Goal: Use online tool/utility: Utilize a website feature to perform a specific function

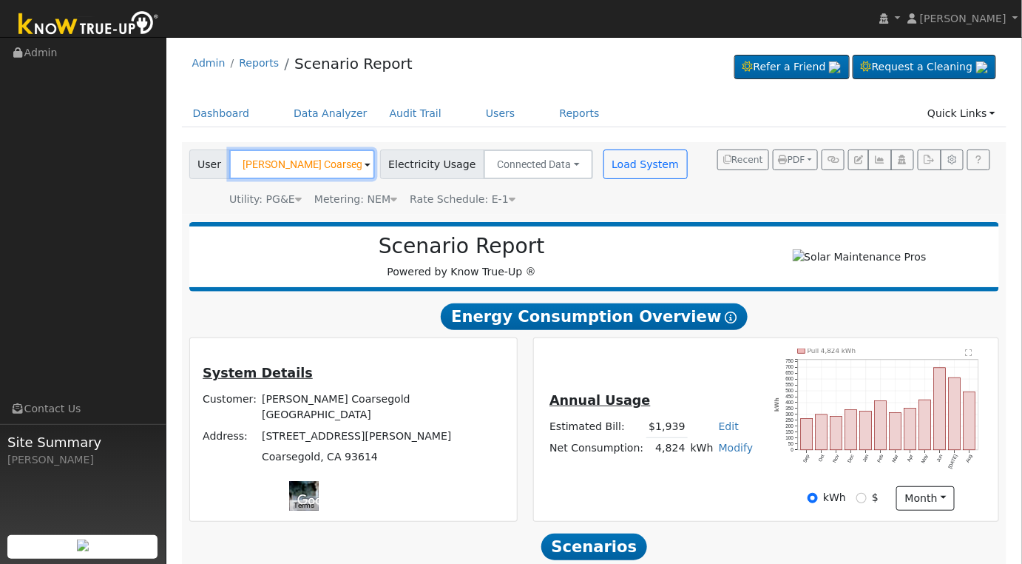
click at [292, 163] on input "[PERSON_NAME] Coarsegold [GEOGRAPHIC_DATA]" at bounding box center [302, 164] width 146 height 30
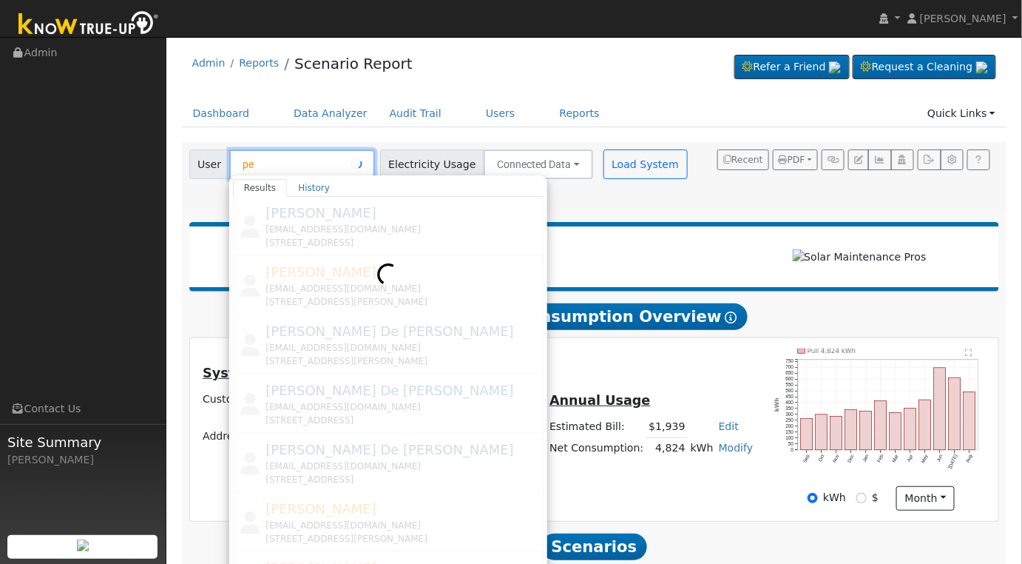
type input "p"
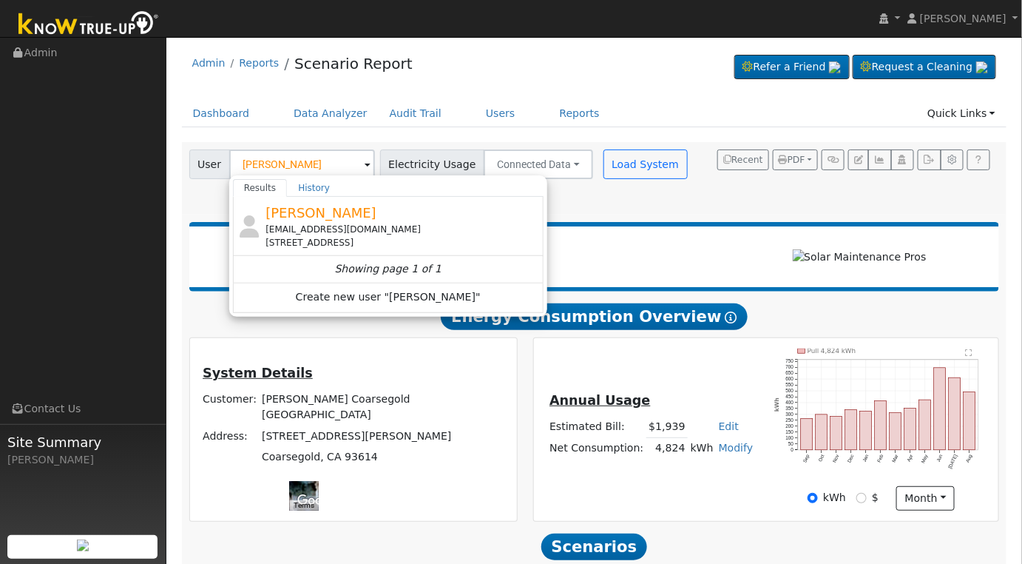
click at [322, 236] on div "[STREET_ADDRESS]" at bounding box center [403, 242] width 274 height 13
type input "[PERSON_NAME]"
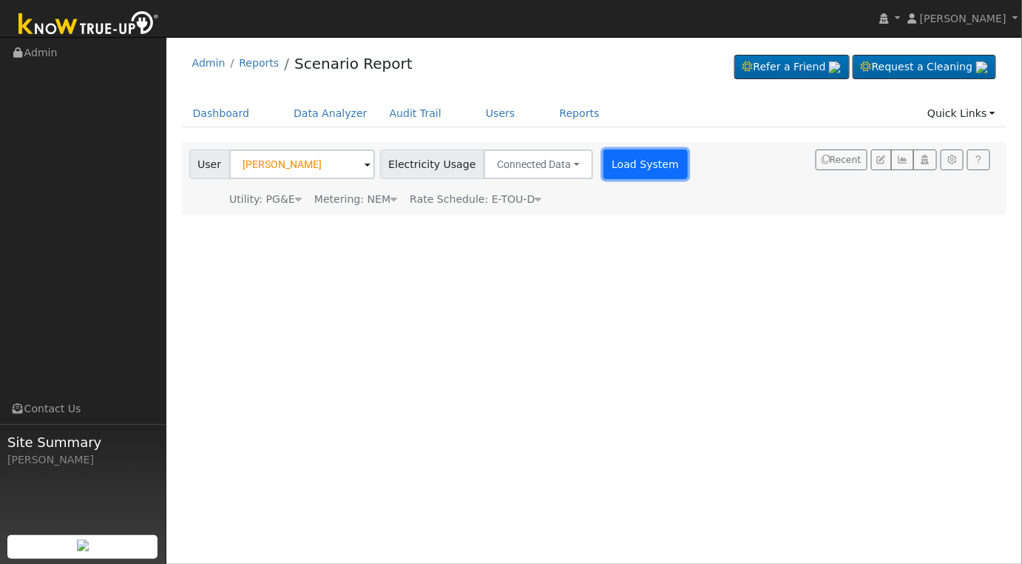
click at [616, 159] on button "Load System" at bounding box center [646, 164] width 84 height 30
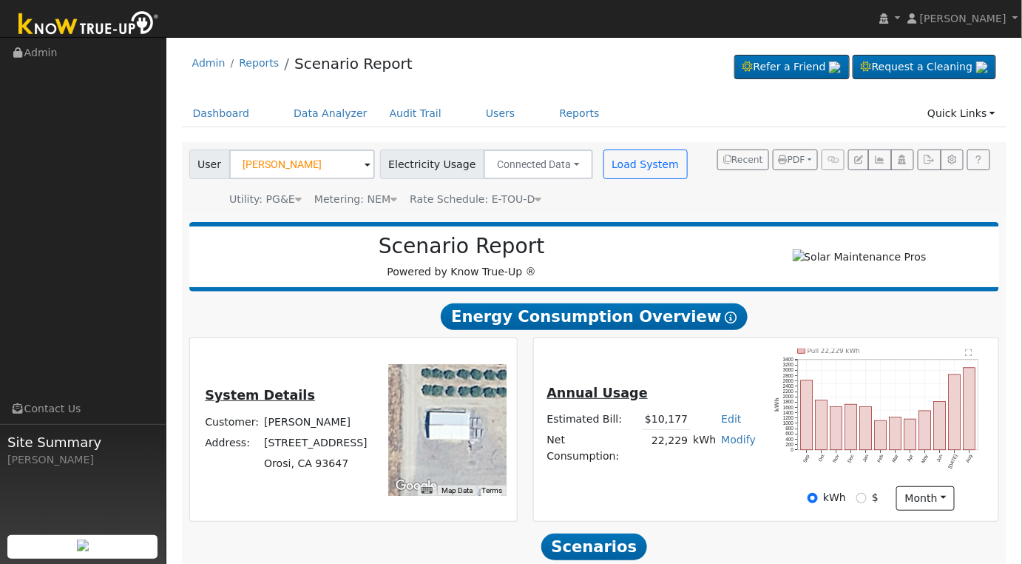
scroll to position [179, 0]
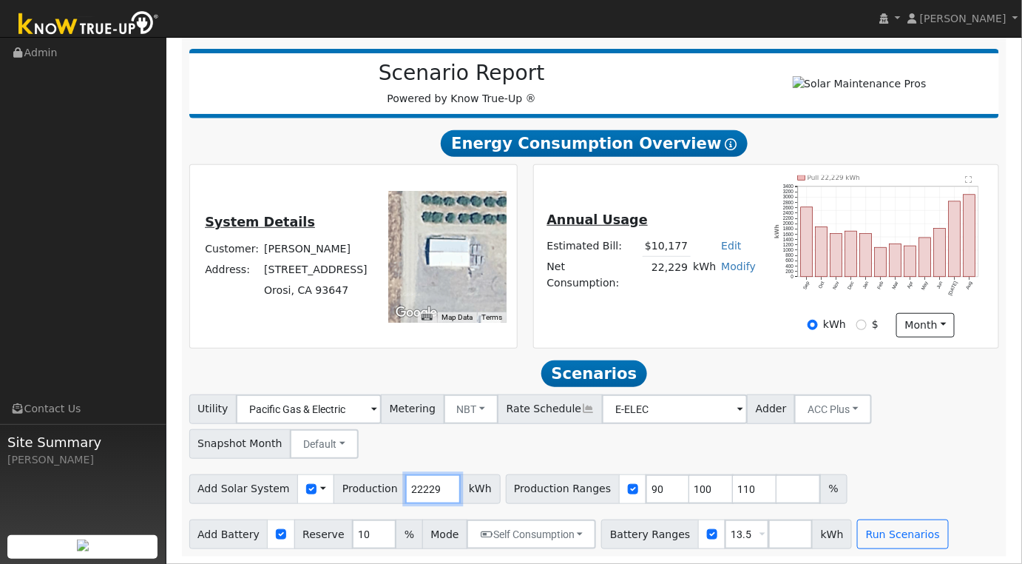
click at [422, 492] on input "22229" at bounding box center [432, 489] width 55 height 30
click at [422, 493] on input "22229" at bounding box center [432, 489] width 55 height 30
type input "33500"
click at [646, 484] on input "90" at bounding box center [668, 489] width 44 height 30
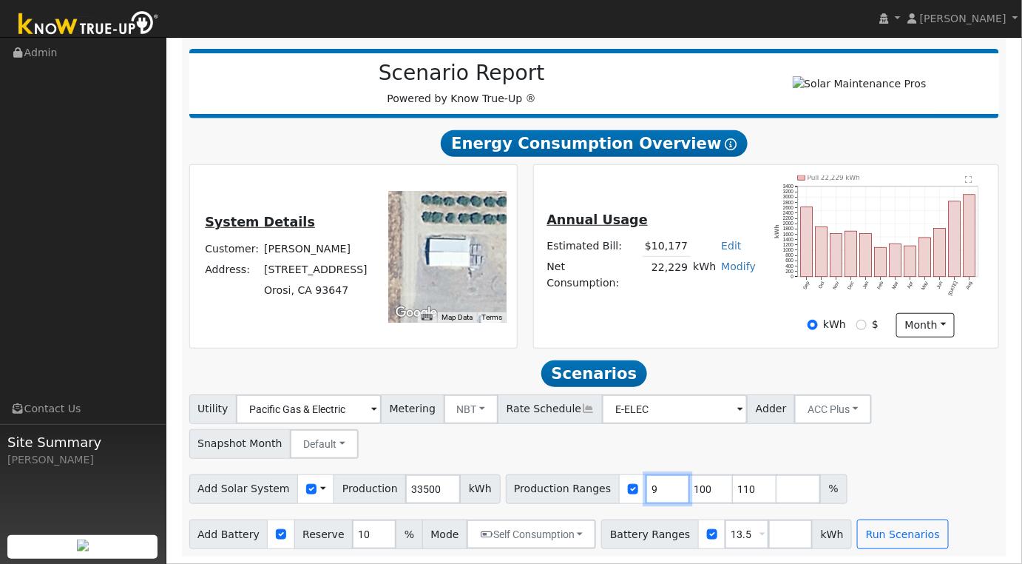
type input "100"
type input "110"
type input "100"
click at [879, 462] on div "Utility Pacific Gas & Electric Metering NBT NEM NBT Rate Schedule E-ELEC Adder …" at bounding box center [594, 471] width 826 height 155
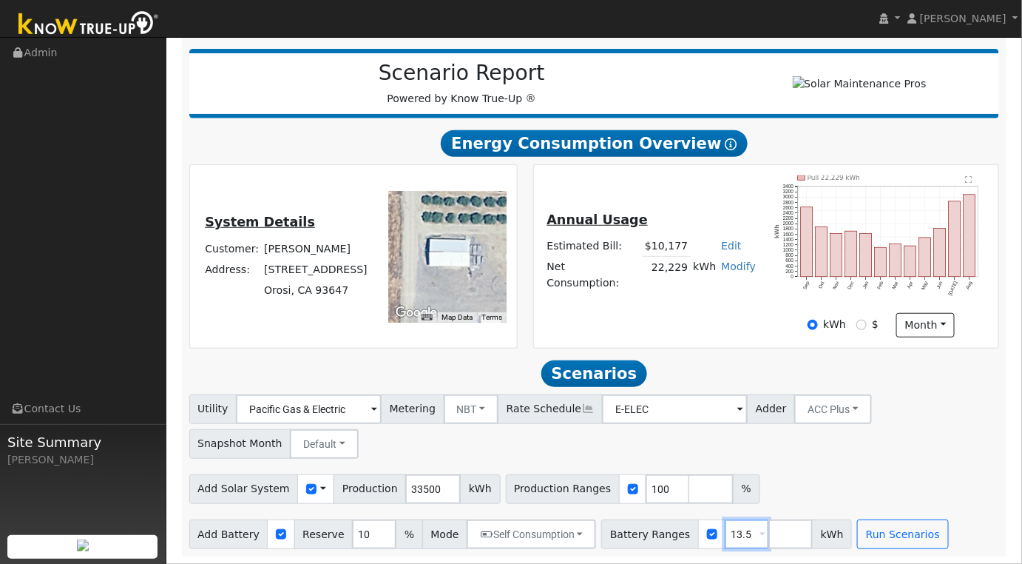
click at [727, 534] on input "13.5" at bounding box center [747, 534] width 44 height 30
type input "1"
type input "27"
click at [857, 532] on button "Run Scenarios" at bounding box center [902, 534] width 91 height 30
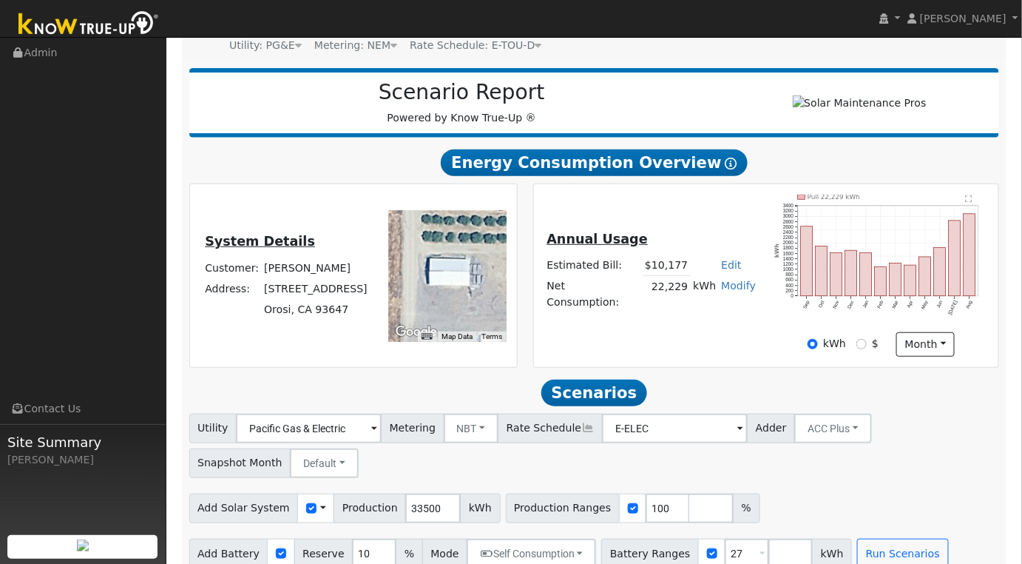
scroll to position [388, 0]
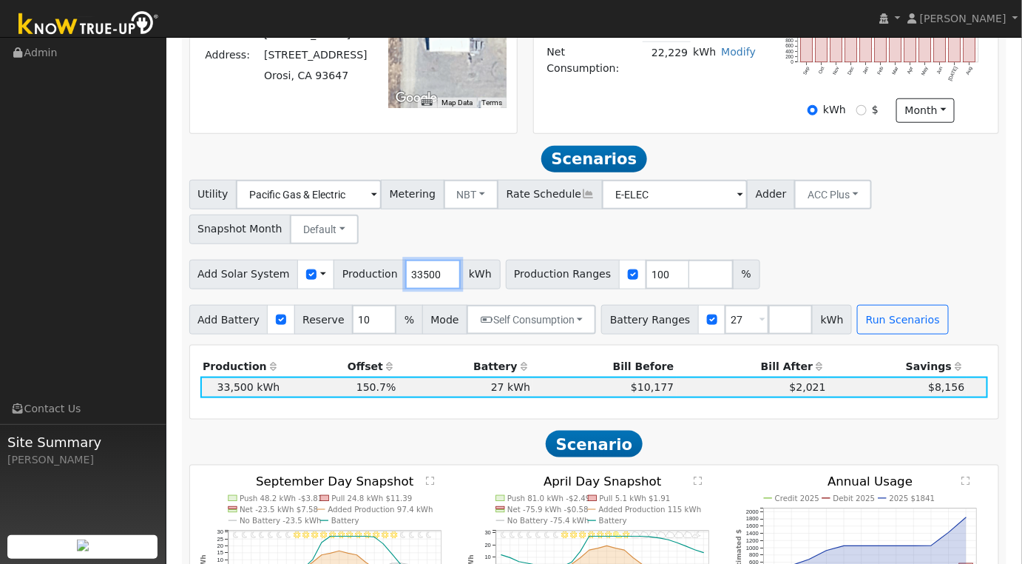
click at [422, 280] on input "33500" at bounding box center [432, 275] width 55 height 30
type input "30000"
click at [725, 327] on input "27" at bounding box center [747, 320] width 44 height 30
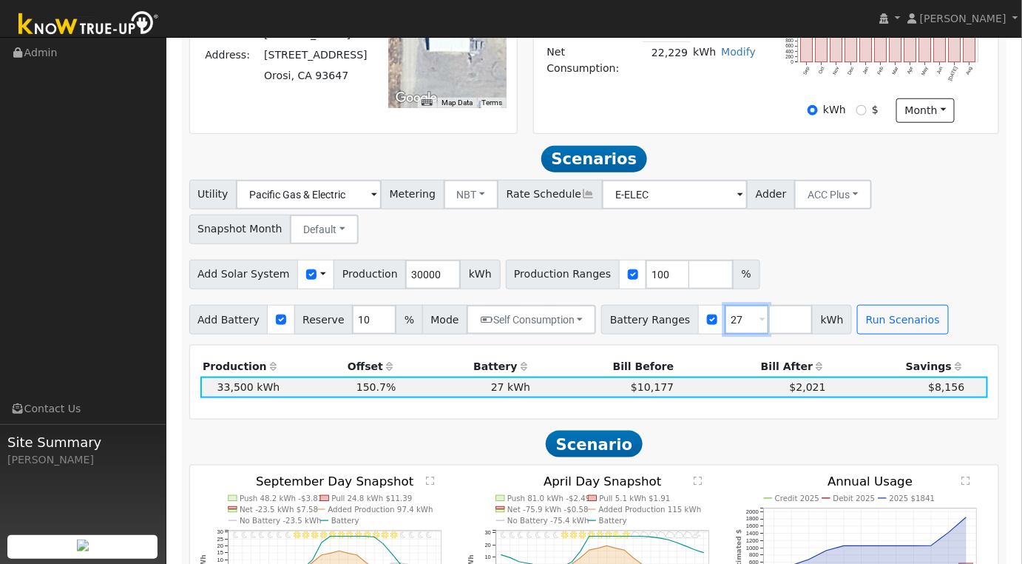
type input "2"
type input "30.6"
click at [857, 324] on button "Run Scenarios" at bounding box center [902, 320] width 91 height 30
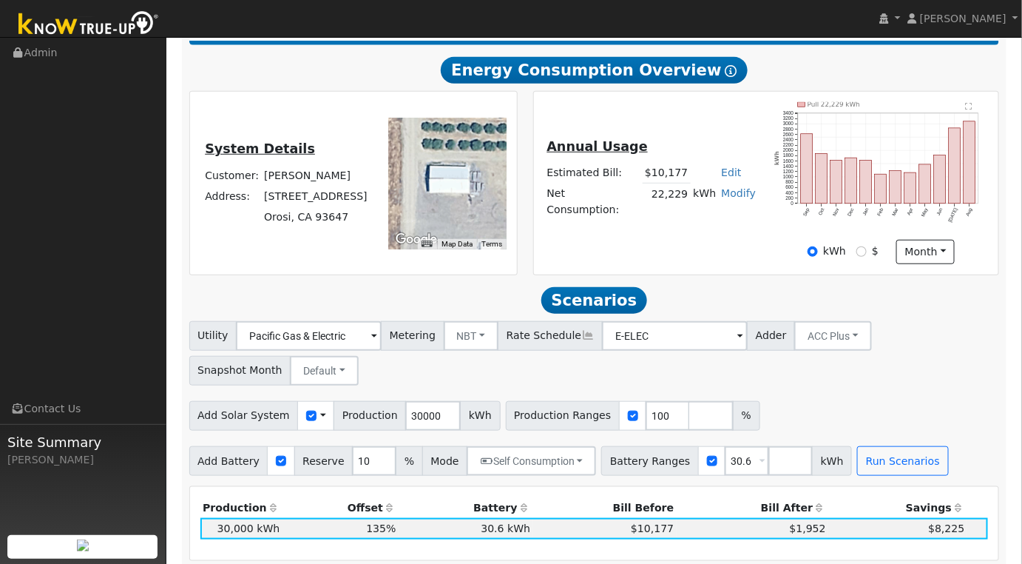
scroll to position [493, 0]
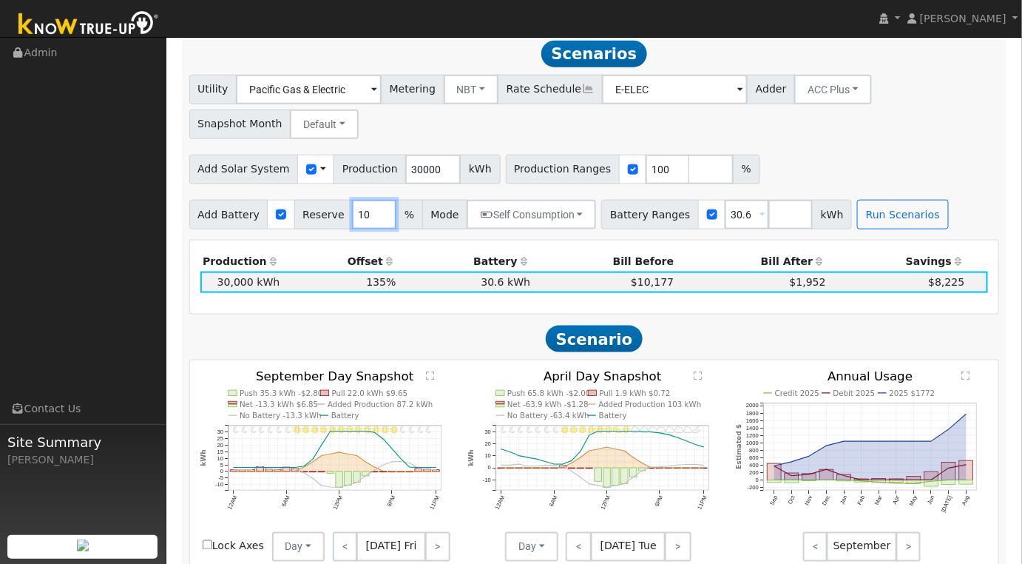
click at [361, 221] on input "10" at bounding box center [374, 215] width 44 height 30
click at [361, 220] on input "10" at bounding box center [374, 215] width 44 height 30
click at [869, 224] on button "Run Scenarios" at bounding box center [902, 215] width 91 height 30
click at [355, 220] on input "30" at bounding box center [374, 215] width 44 height 30
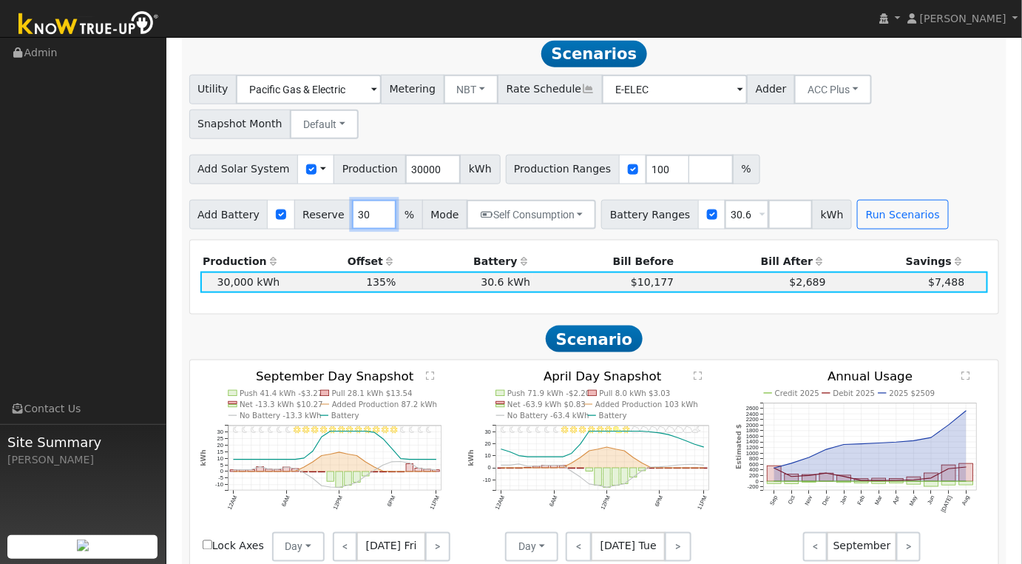
type input "3"
type input "20"
click at [857, 229] on button "Run Scenarios" at bounding box center [902, 215] width 91 height 30
click at [728, 220] on input "30.6" at bounding box center [747, 215] width 44 height 30
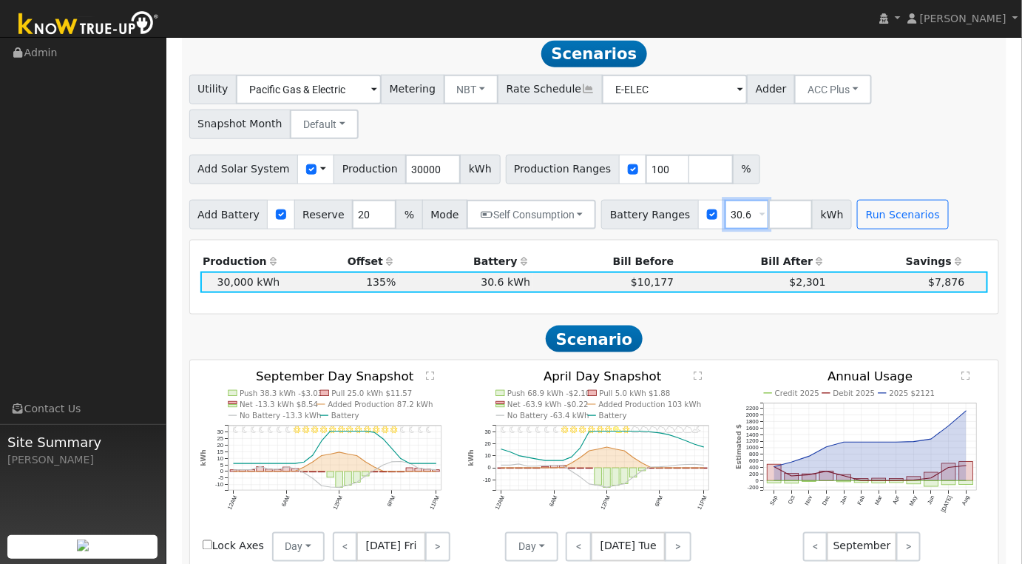
click at [728, 220] on input "30.6" at bounding box center [747, 215] width 44 height 30
click at [421, 172] on input "30000" at bounding box center [432, 170] width 55 height 30
type input "33500"
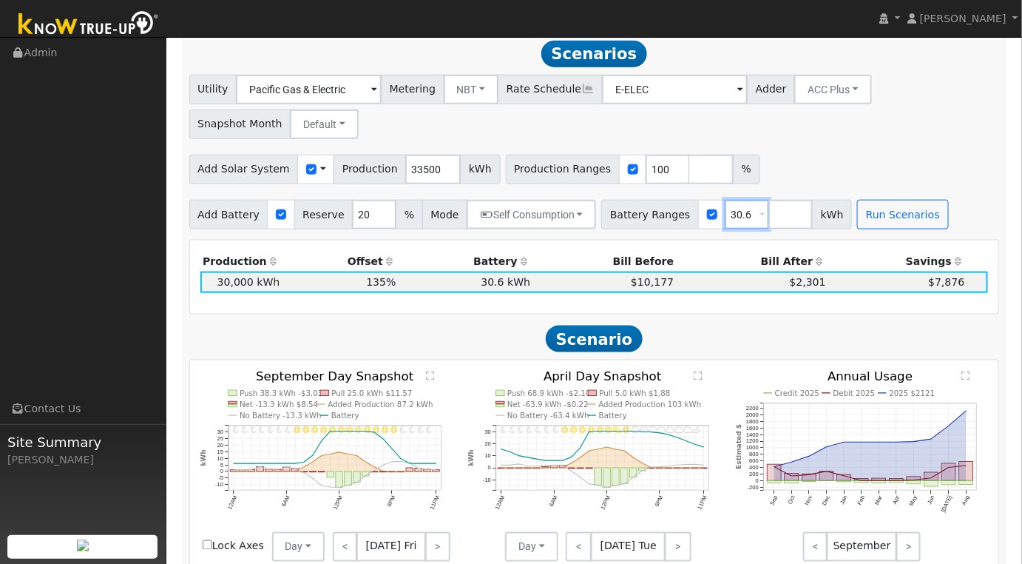
click at [726, 218] on input "30.6" at bounding box center [747, 215] width 44 height 30
type input "3"
type input "27"
click at [874, 223] on button "Run Scenarios" at bounding box center [902, 215] width 91 height 30
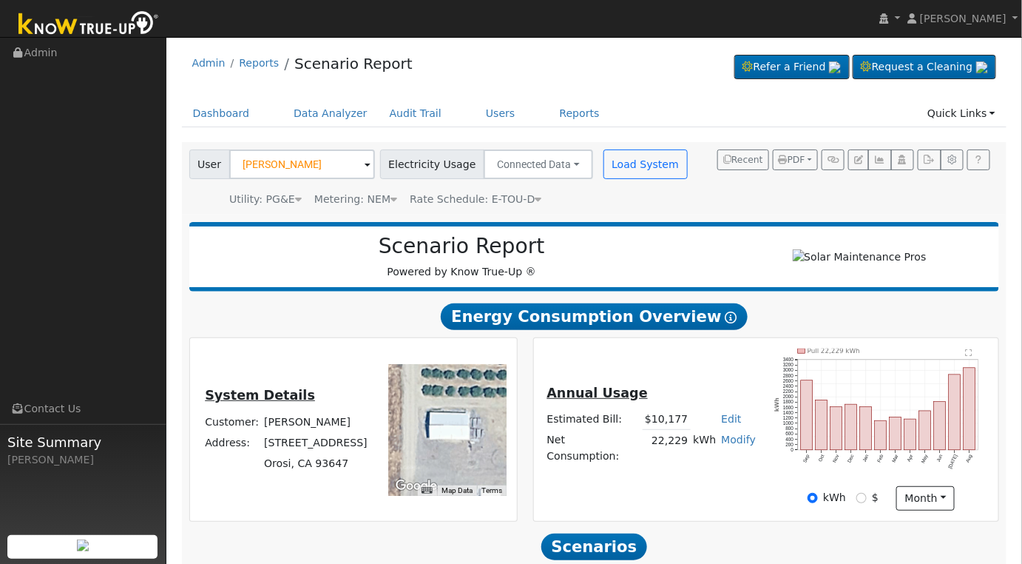
scroll to position [986, 0]
